Goal: Task Accomplishment & Management: Manage account settings

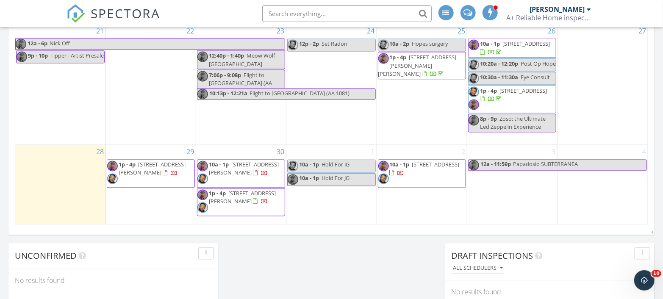
scroll to position [612, 0]
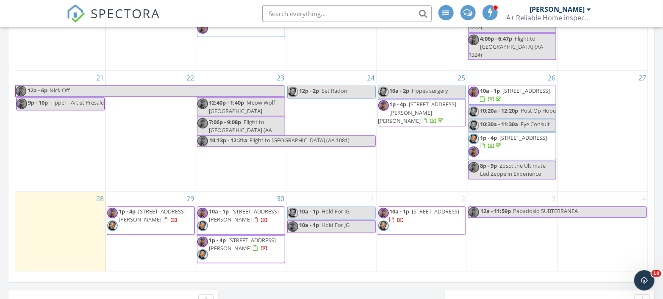
click at [429, 216] on span "10a - 1p 420 1st St, Seymour 37865" at bounding box center [421, 220] width 87 height 25
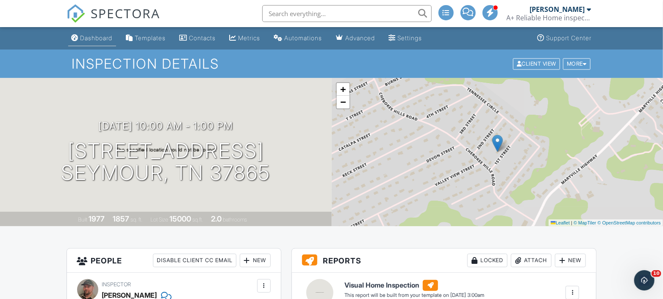
click at [100, 38] on div "Dashboard" at bounding box center [96, 37] width 32 height 7
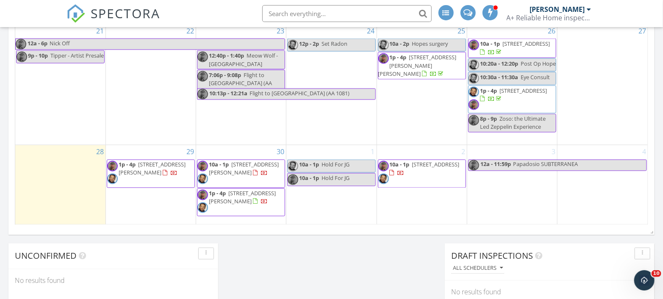
scroll to position [612, 0]
